Goal: Task Accomplishment & Management: Manage account settings

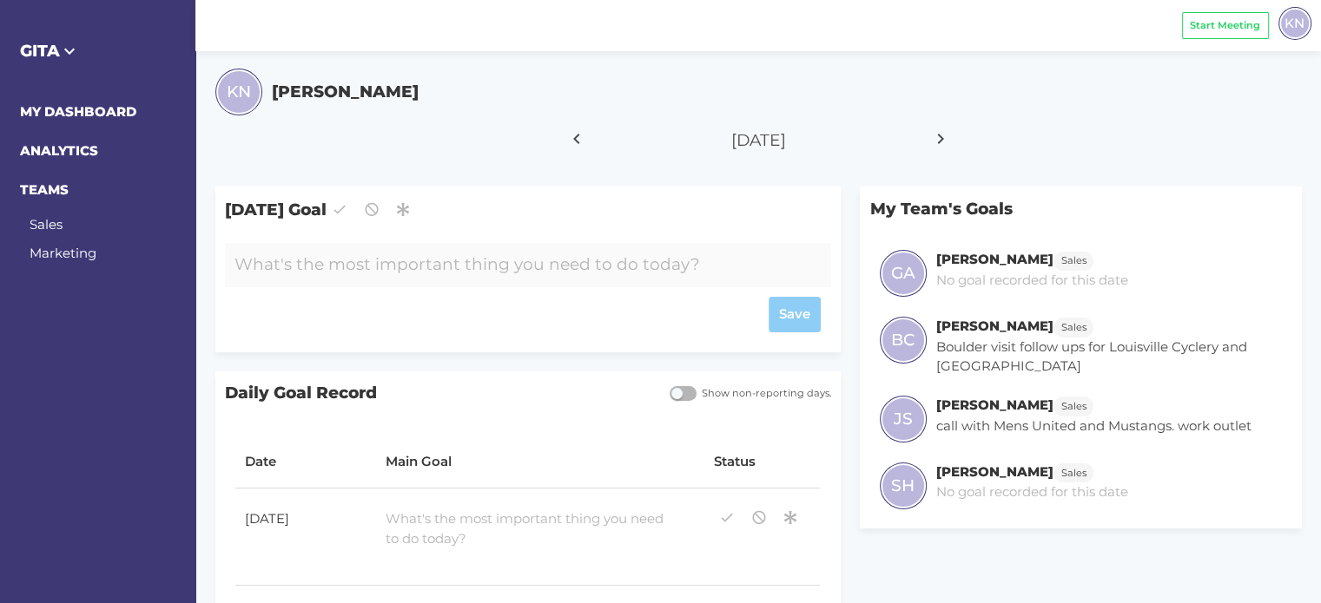
click at [417, 266] on div at bounding box center [503, 265] width 556 height 44
click at [417, 266] on div "Catch up on emails." at bounding box center [503, 265] width 556 height 44
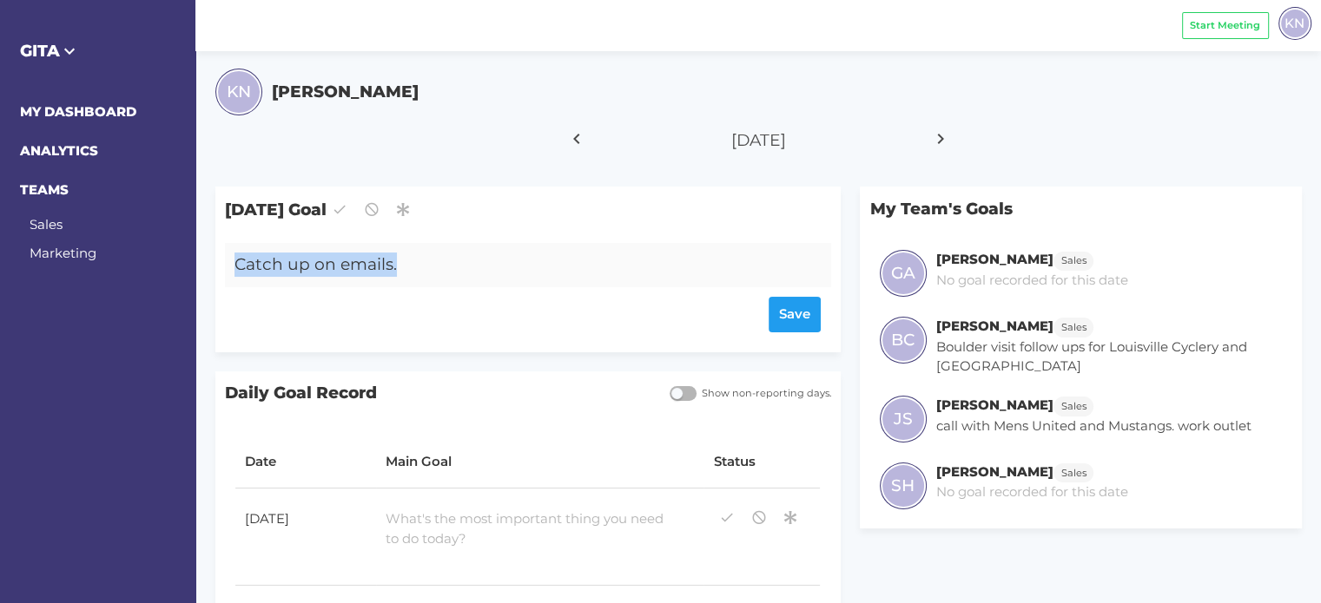
drag, startPoint x: 417, startPoint y: 266, endPoint x: 231, endPoint y: 263, distance: 185.8
click at [231, 263] on div "Catch up on emails." at bounding box center [503, 265] width 556 height 44
copy div "Catch up on emails."
click at [419, 527] on div at bounding box center [526, 529] width 300 height 59
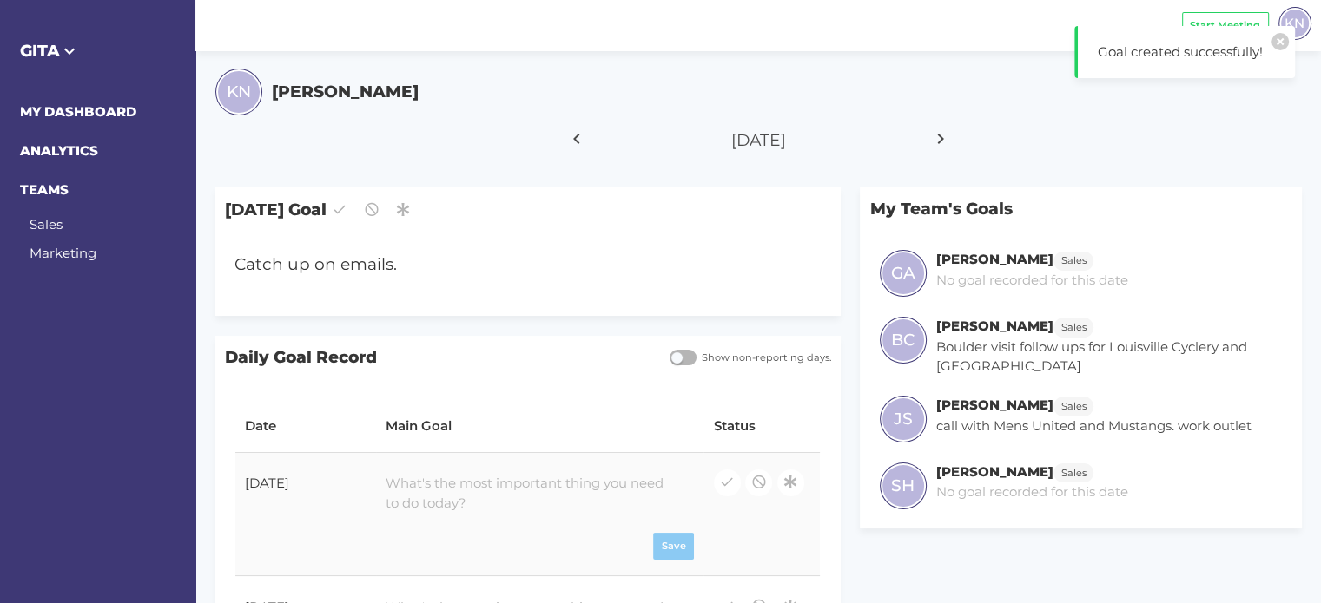
paste div
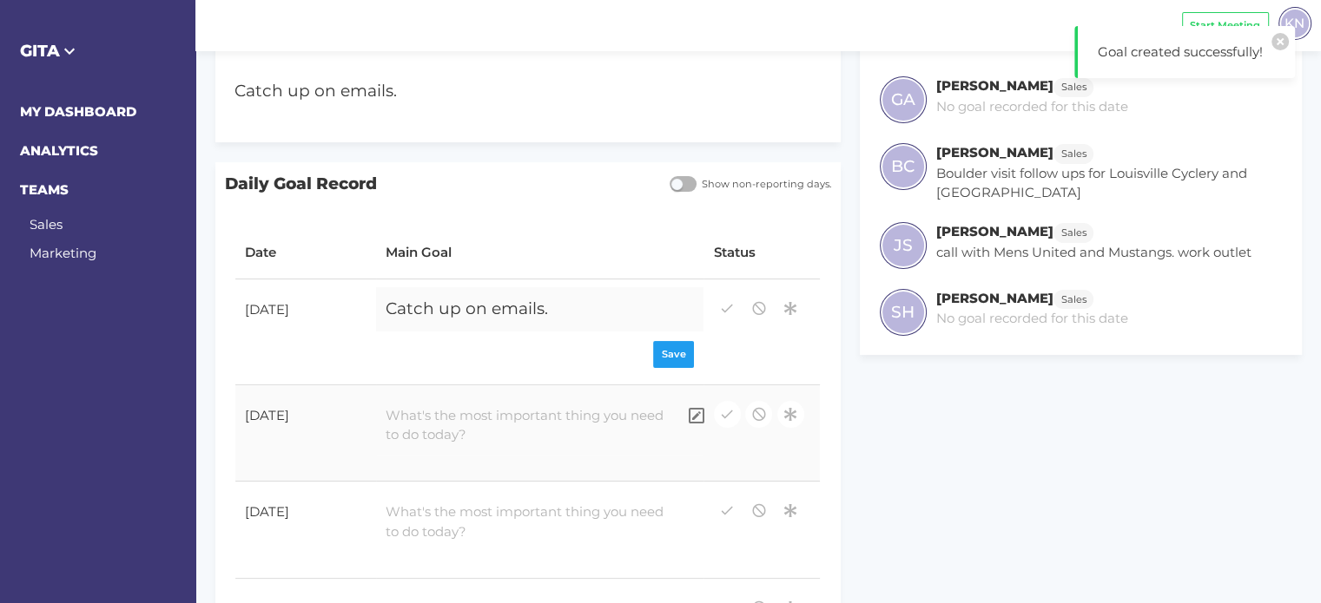
click at [455, 433] on div at bounding box center [526, 426] width 300 height 59
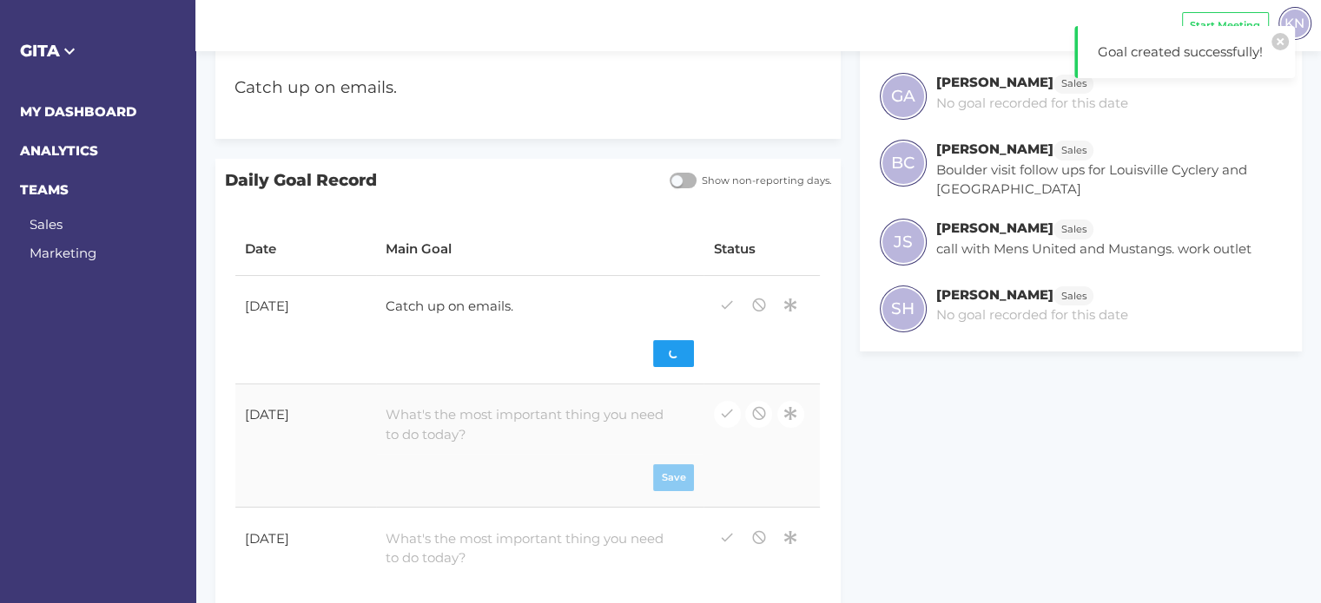
paste div
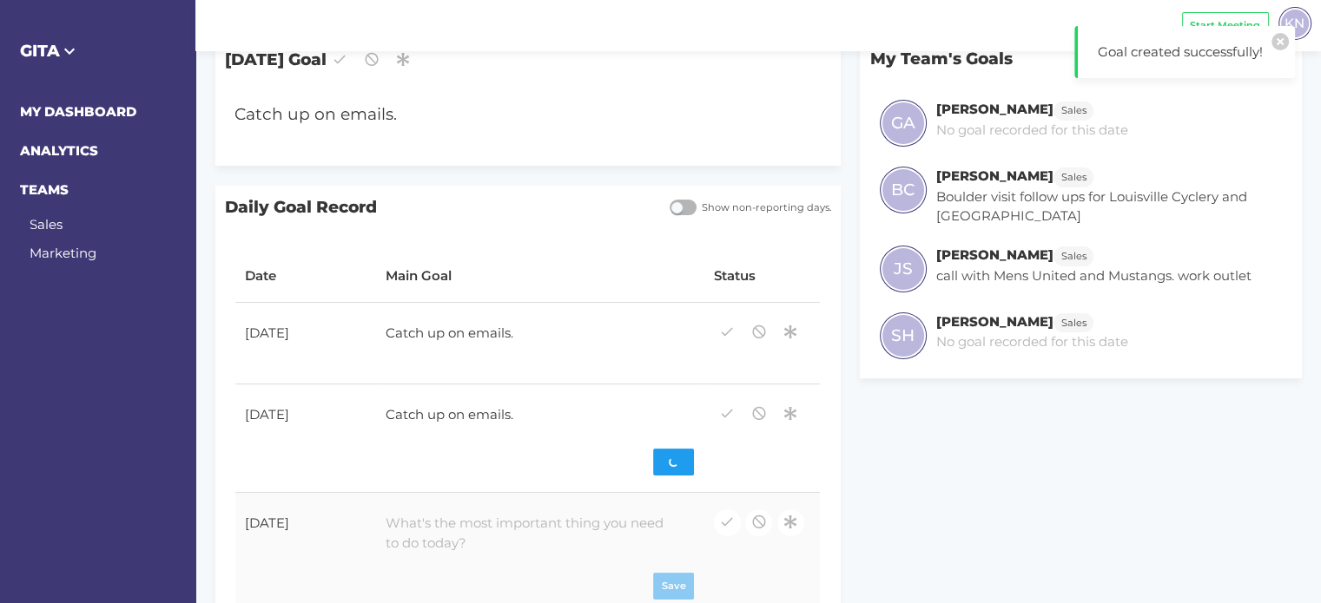
click at [451, 520] on div at bounding box center [526, 533] width 300 height 59
paste div
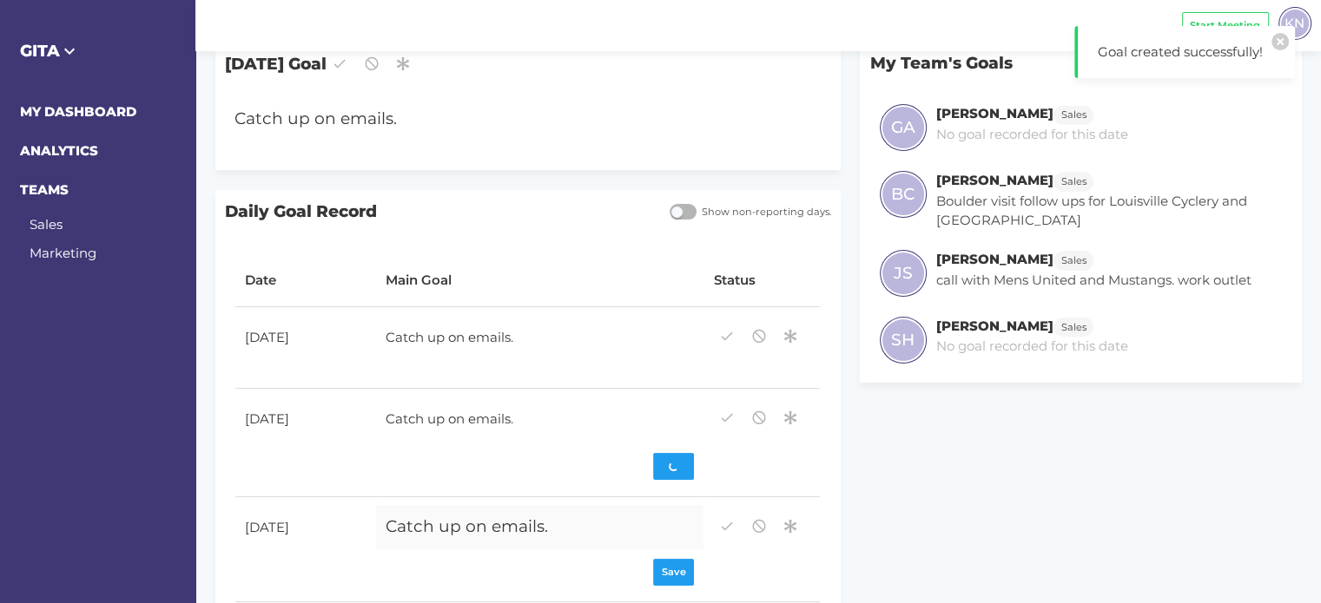
scroll to position [120, 0]
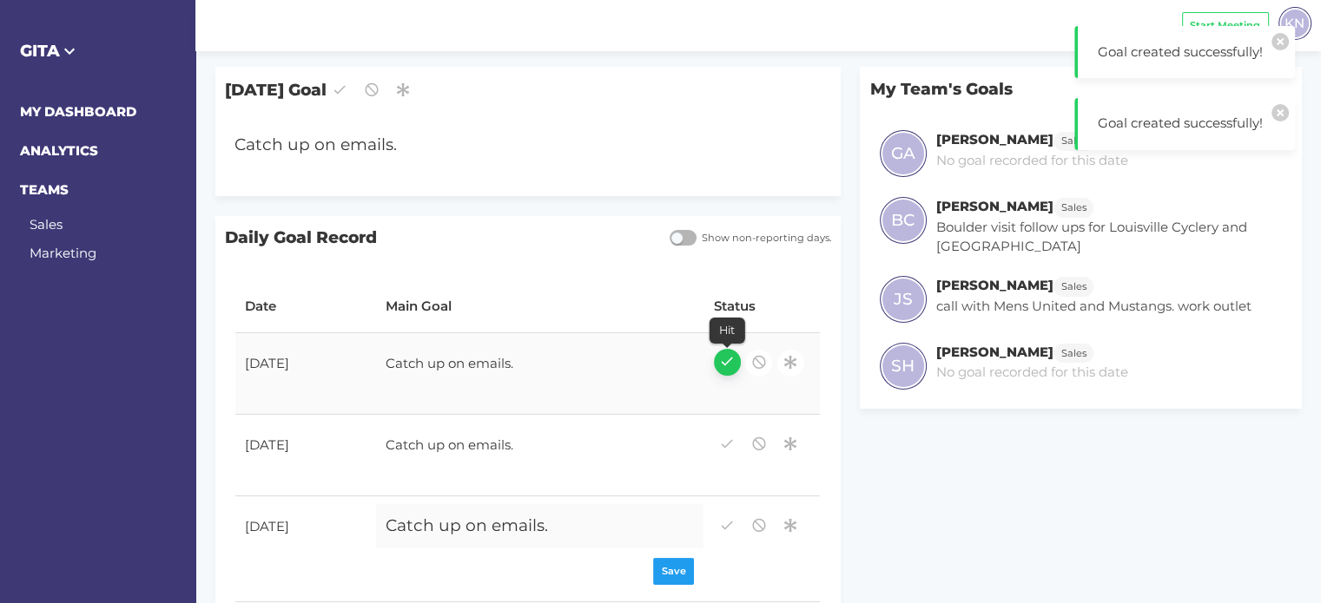
click at [722, 367] on icon "button" at bounding box center [727, 361] width 16 height 23
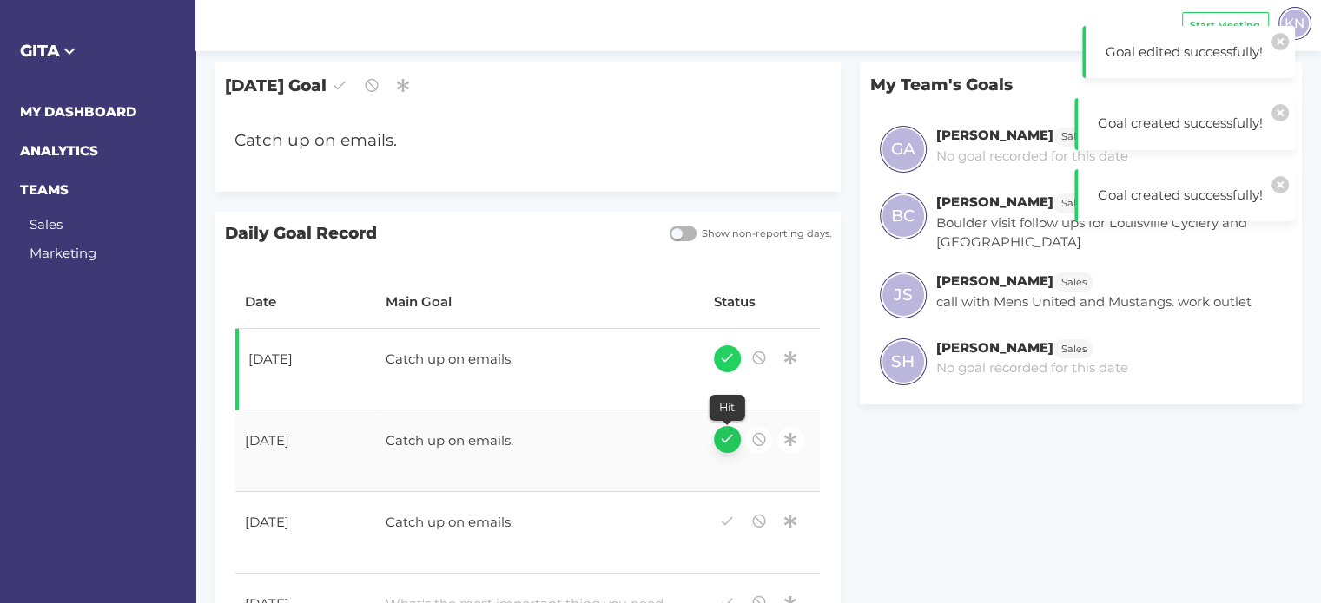
click at [725, 442] on icon "button" at bounding box center [727, 438] width 16 height 23
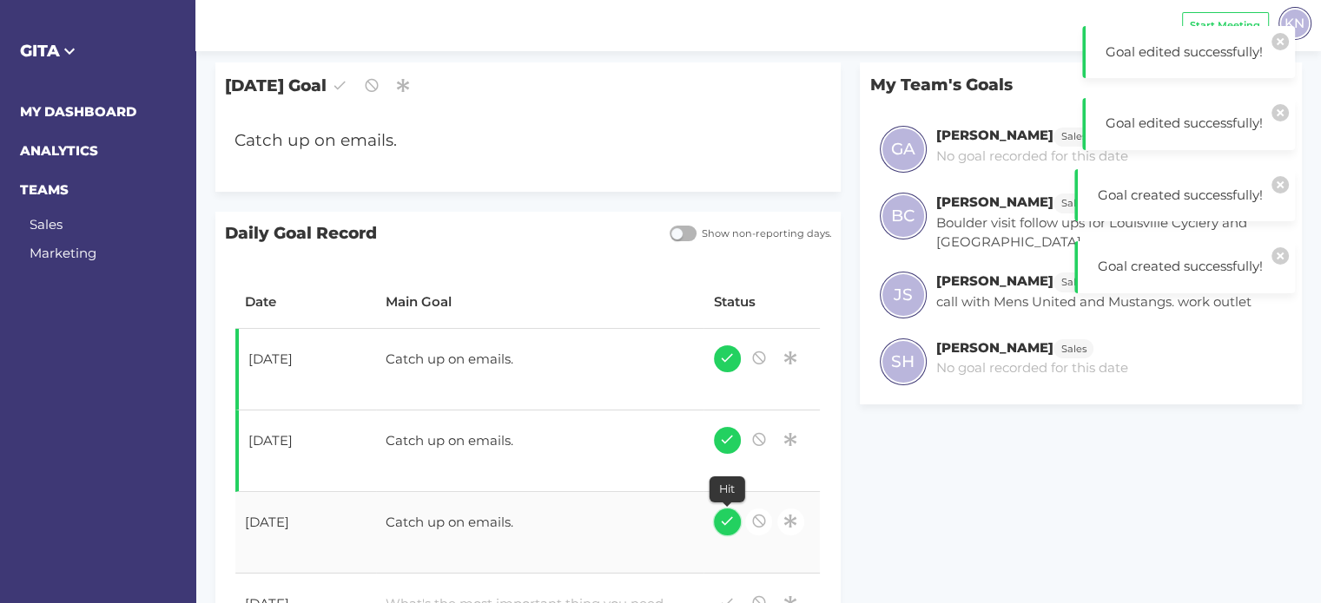
click at [726, 525] on icon "button" at bounding box center [727, 521] width 16 height 23
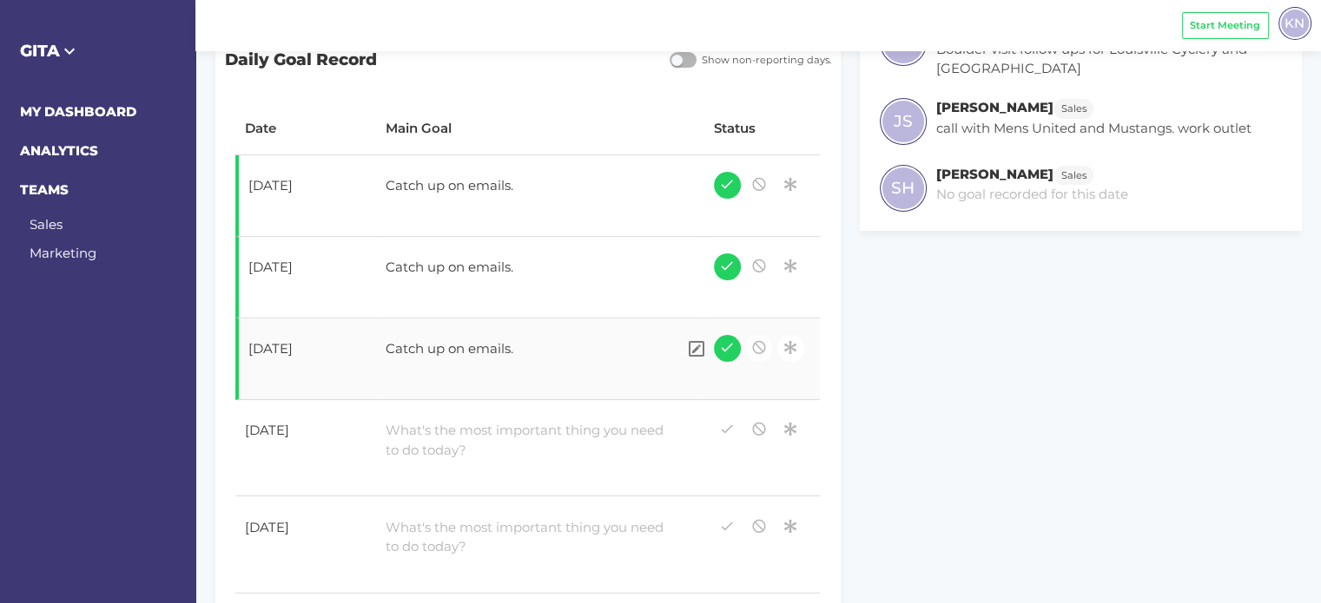
click at [558, 351] on div "Catch up on emails." at bounding box center [526, 351] width 300 height 43
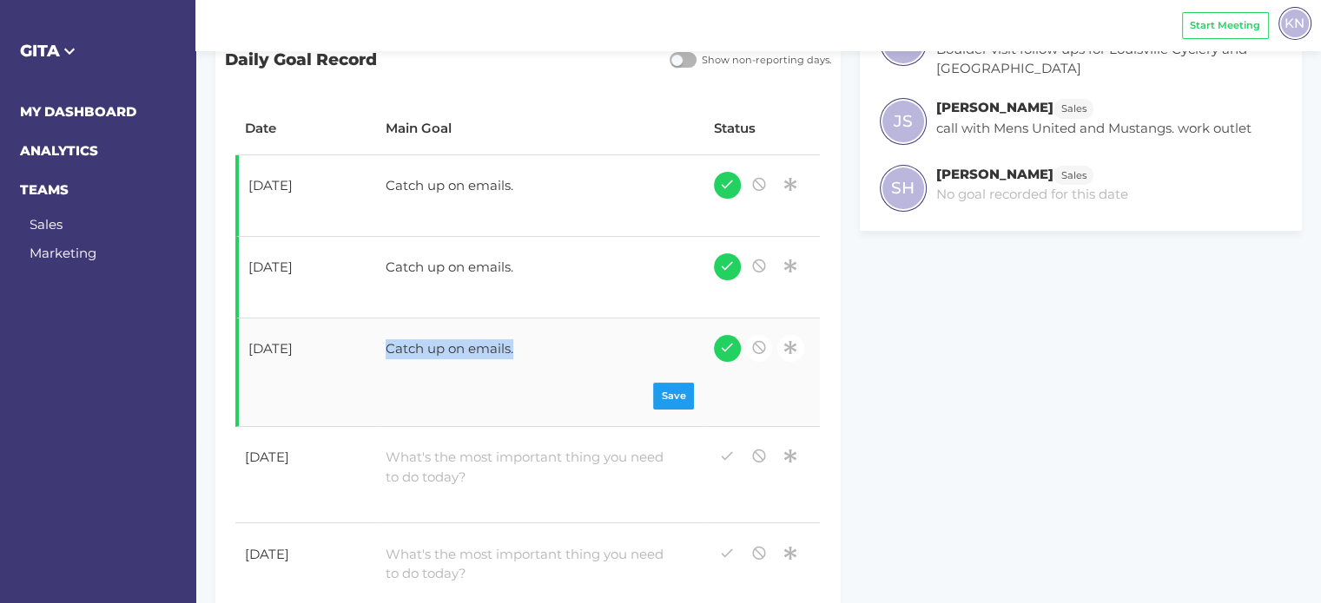
drag, startPoint x: 559, startPoint y: 350, endPoint x: 329, endPoint y: 339, distance: 230.3
click at [329, 339] on tr "[DATE] Catch up on emails. Save" at bounding box center [527, 373] width 584 height 109
click at [676, 399] on div "Save" at bounding box center [540, 396] width 308 height 27
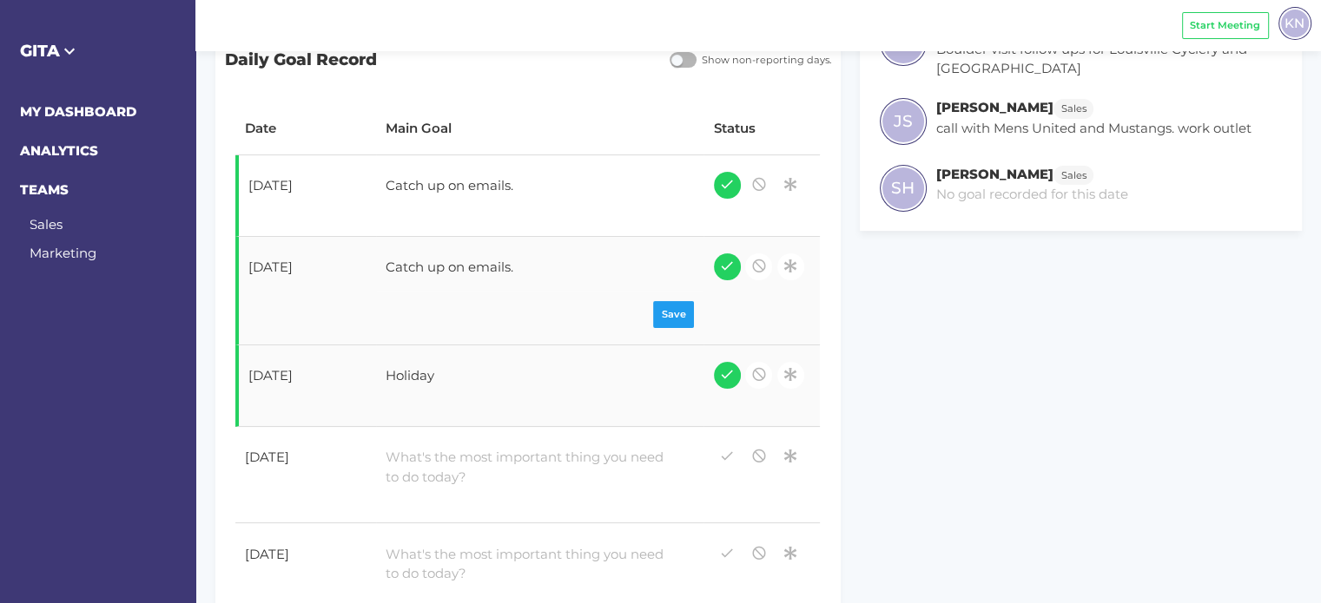
click at [438, 264] on div "Catch up on emails." at bounding box center [526, 269] width 300 height 43
click at [559, 267] on div "Catch up on emails." at bounding box center [526, 269] width 300 height 43
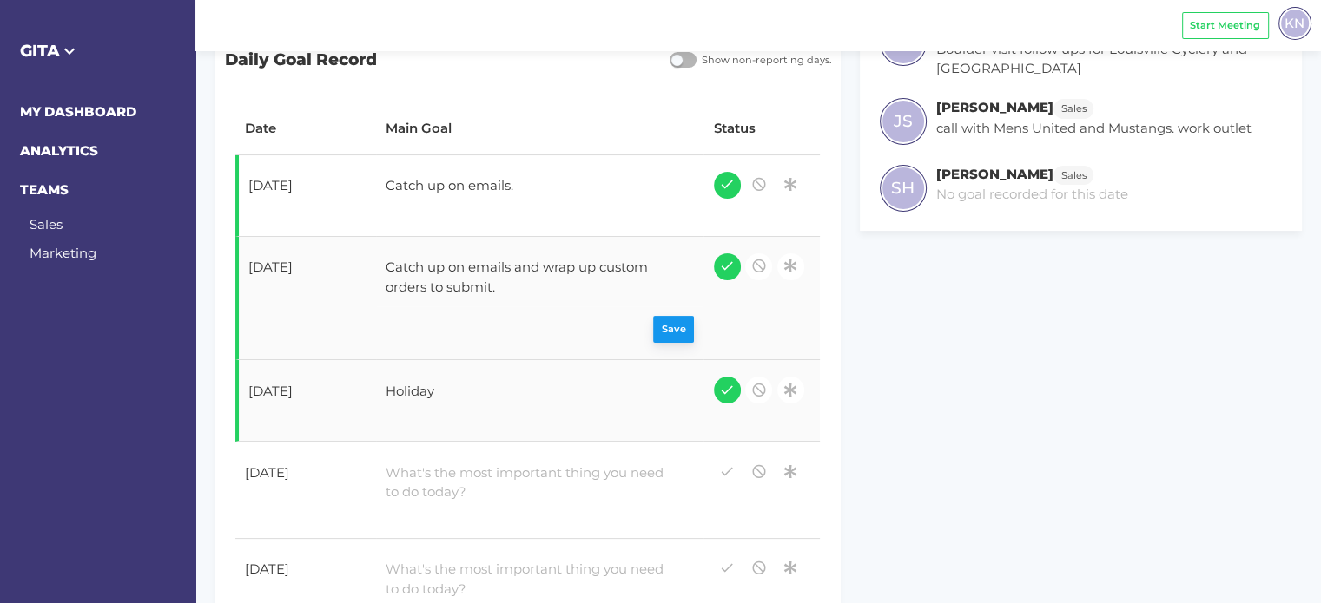
click at [663, 322] on div "Save" at bounding box center [540, 330] width 308 height 27
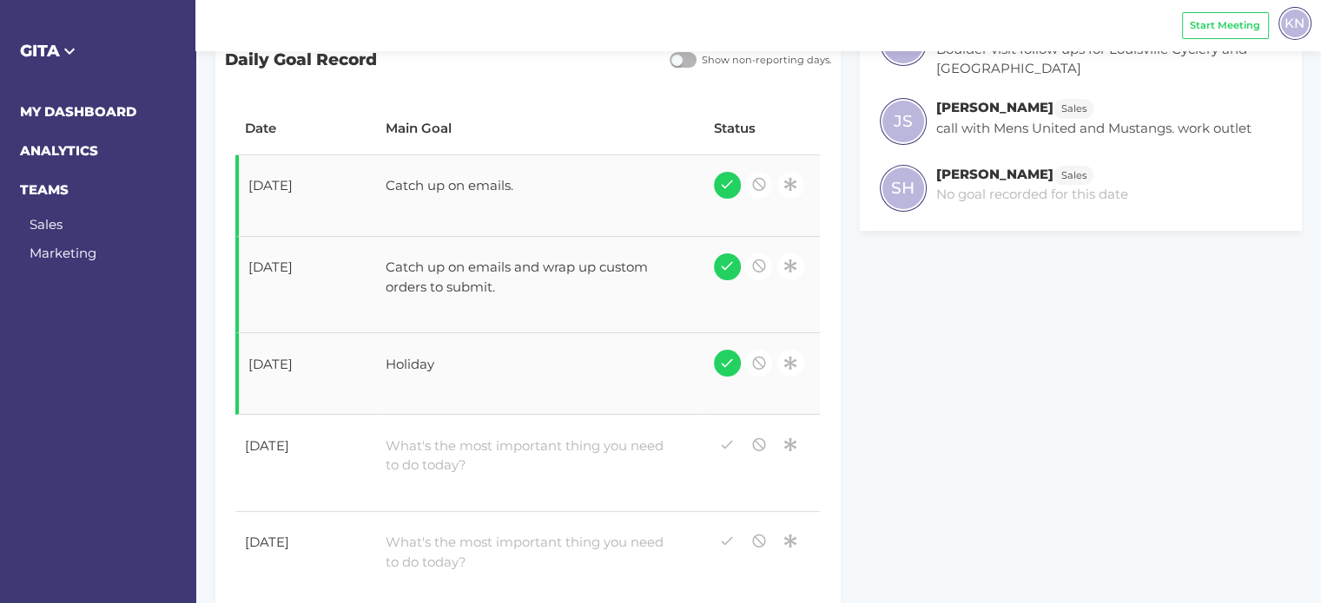
scroll to position [0, 0]
